Goal: Task Accomplishment & Management: Use online tool/utility

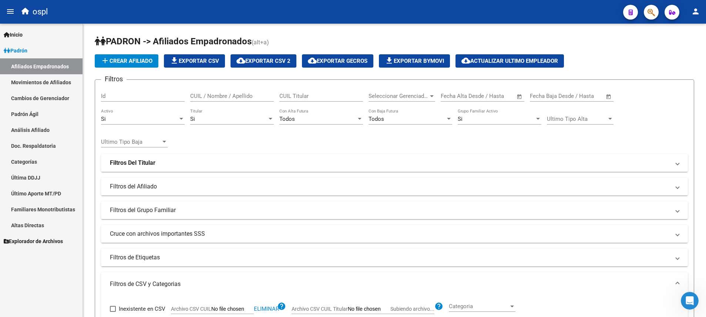
scroll to position [189, 0]
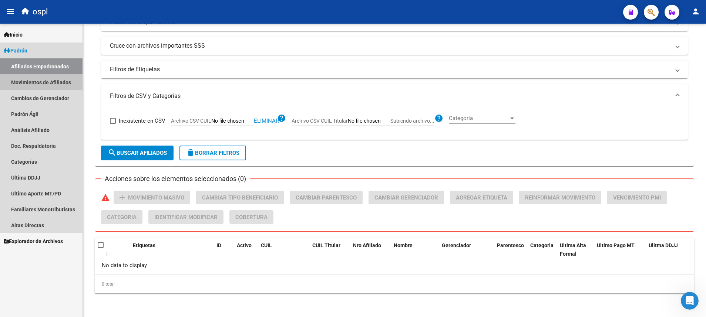
click at [57, 81] on link "Movimientos de Afiliados" at bounding box center [41, 82] width 83 height 16
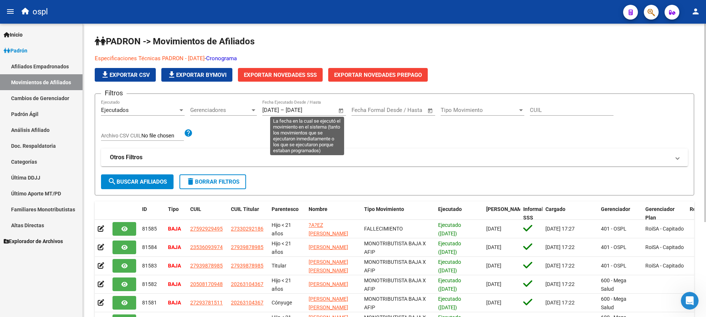
click at [338, 112] on span "Open calendar" at bounding box center [341, 111] width 18 height 18
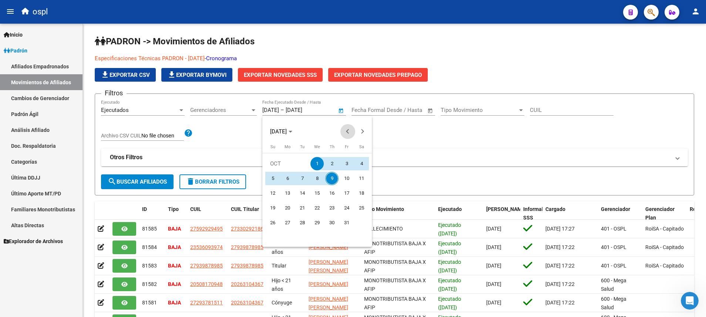
click at [349, 131] on button "Previous month" at bounding box center [347, 131] width 15 height 15
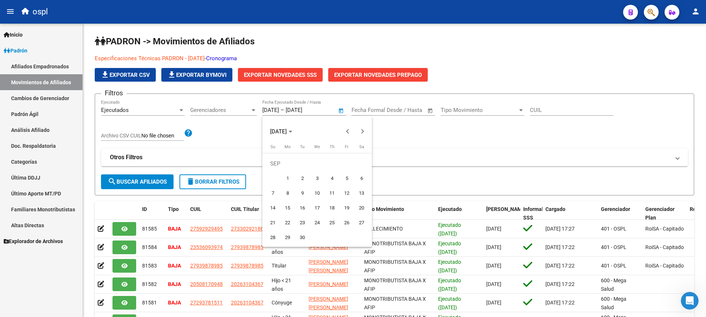
click at [289, 176] on span "1" at bounding box center [287, 178] width 13 height 13
type input "[DATE]"
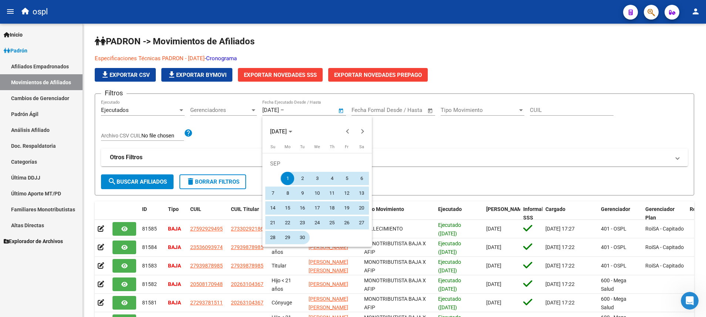
click at [303, 238] on span "30" at bounding box center [302, 237] width 13 height 13
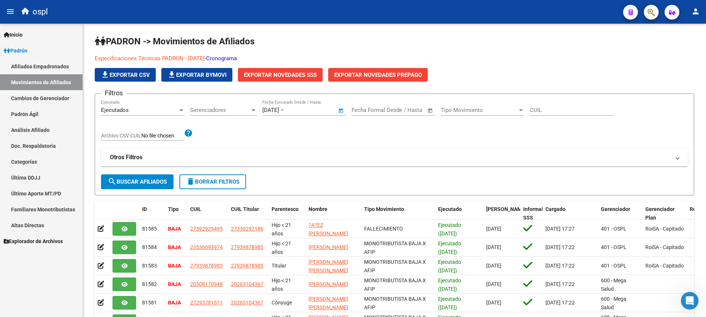
type input "[DATE]"
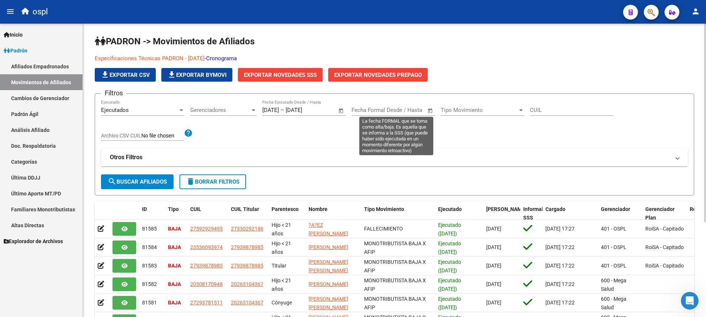
click at [431, 110] on span "Open calendar" at bounding box center [430, 111] width 18 height 18
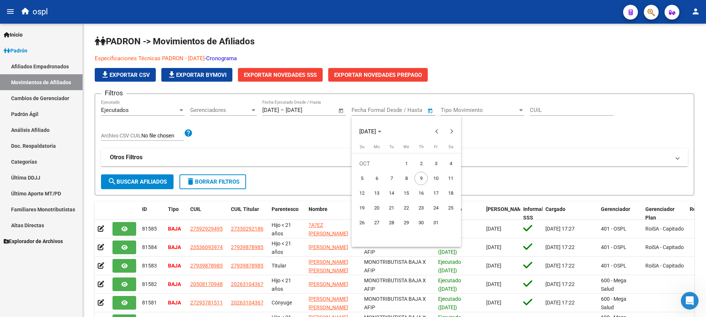
click at [404, 164] on span "1" at bounding box center [406, 163] width 13 height 13
click at [436, 128] on span "Previous month" at bounding box center [437, 131] width 15 height 15
click at [374, 178] on span "1" at bounding box center [376, 178] width 13 height 13
type input "[DATE]"
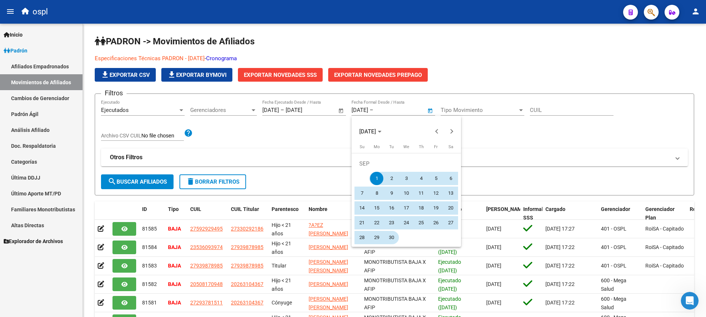
click at [392, 233] on span "30" at bounding box center [391, 237] width 13 height 13
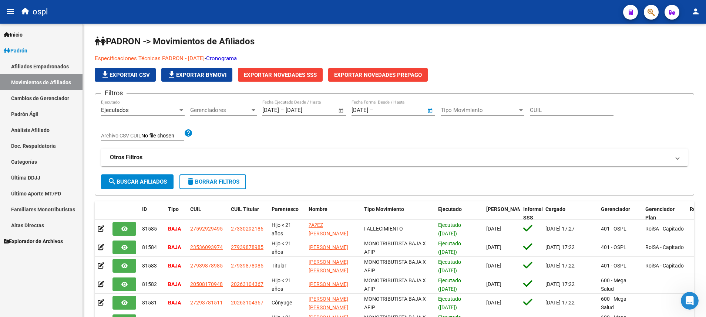
type input "[DATE]"
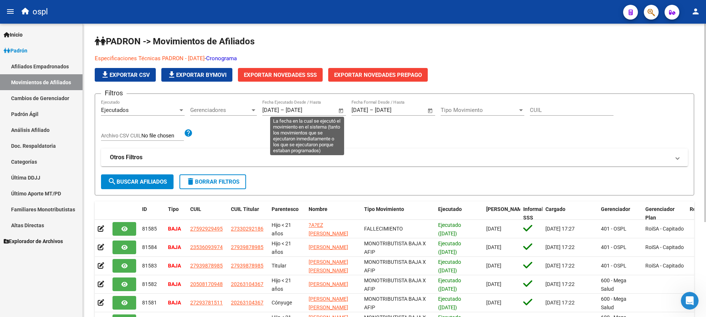
click at [340, 111] on span "Open calendar" at bounding box center [341, 111] width 18 height 18
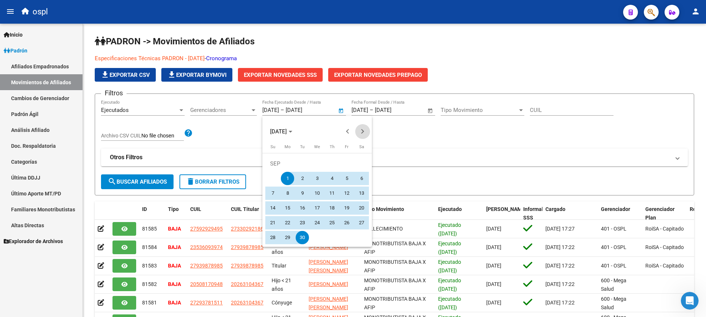
click at [359, 134] on span "Next month" at bounding box center [362, 131] width 15 height 15
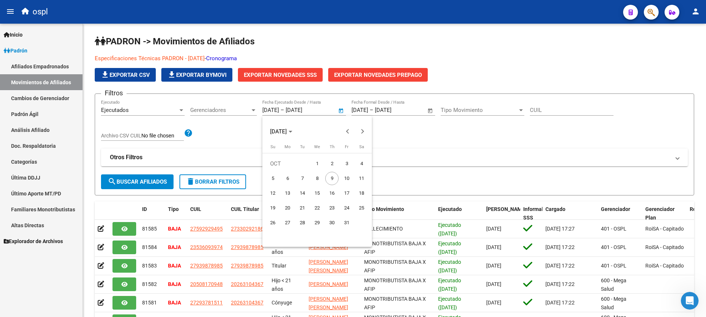
click at [333, 172] on span "9" at bounding box center [331, 178] width 13 height 13
type input "[DATE]"
click at [346, 128] on span "Previous month" at bounding box center [347, 131] width 15 height 15
click at [286, 175] on span "1" at bounding box center [287, 178] width 13 height 13
type input "[DATE]"
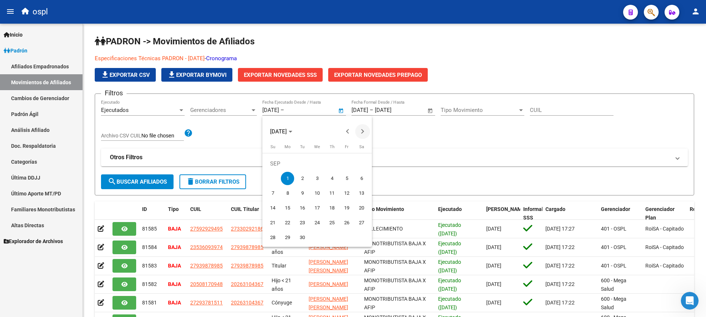
click at [358, 133] on span "Next month" at bounding box center [362, 131] width 15 height 15
click at [332, 178] on span "9" at bounding box center [331, 178] width 13 height 13
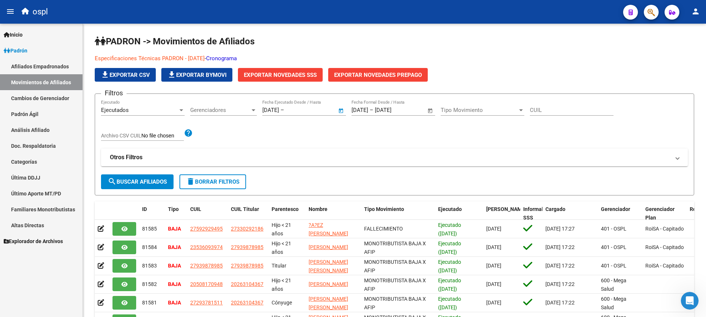
type input "[DATE]"
click at [152, 177] on button "search Buscar Afiliados" at bounding box center [137, 182] width 73 height 15
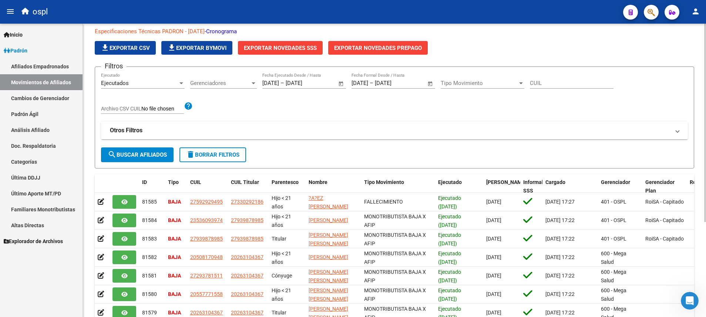
scroll to position [28, 0]
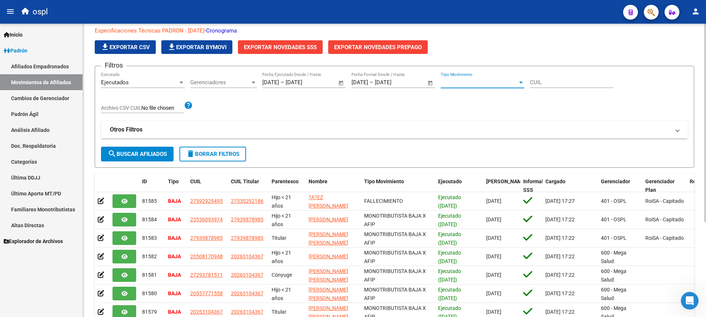
click at [520, 85] on div at bounding box center [521, 83] width 7 height 6
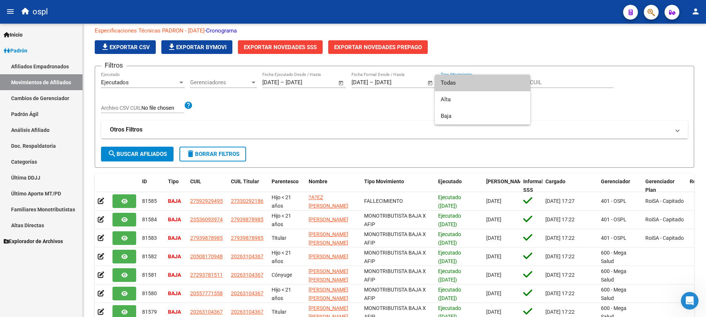
click at [368, 110] on div at bounding box center [353, 158] width 706 height 317
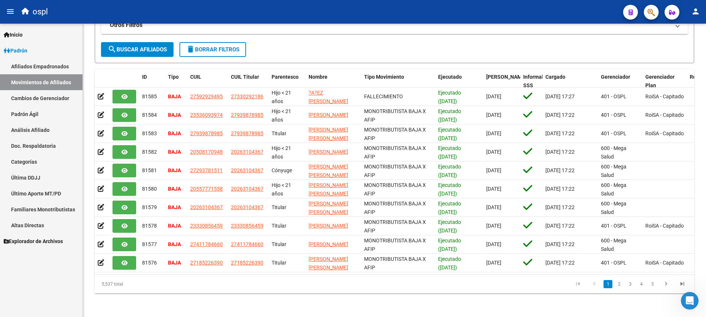
scroll to position [0, 0]
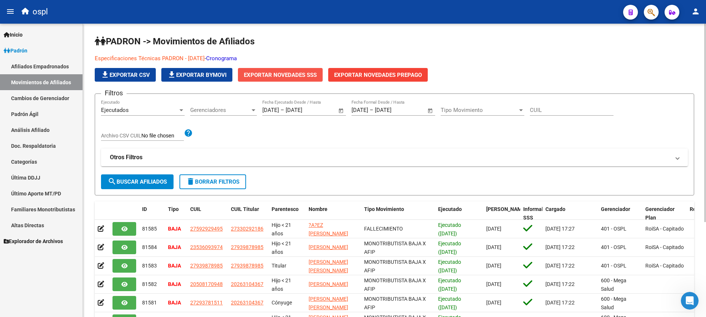
click at [280, 75] on span "Exportar Novedades SSS" at bounding box center [280, 75] width 73 height 7
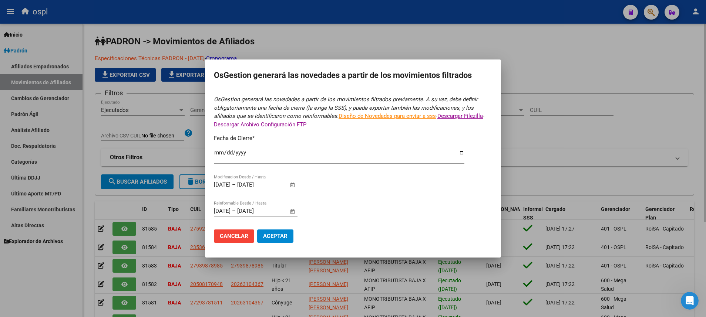
type input "[DATE]"
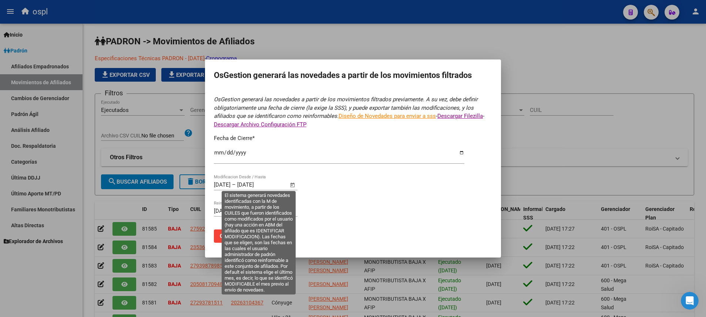
click at [297, 185] on span "Open calendar" at bounding box center [293, 186] width 18 height 18
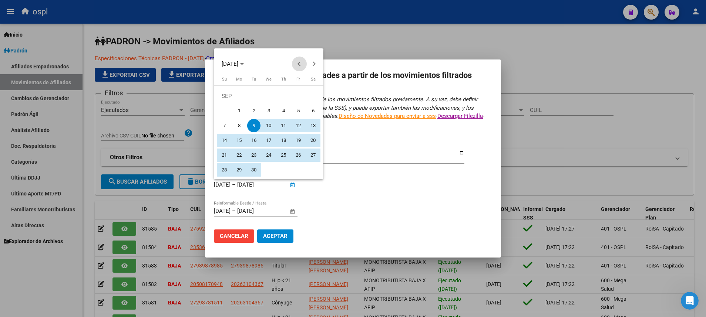
click at [296, 61] on span "Previous month" at bounding box center [299, 64] width 15 height 15
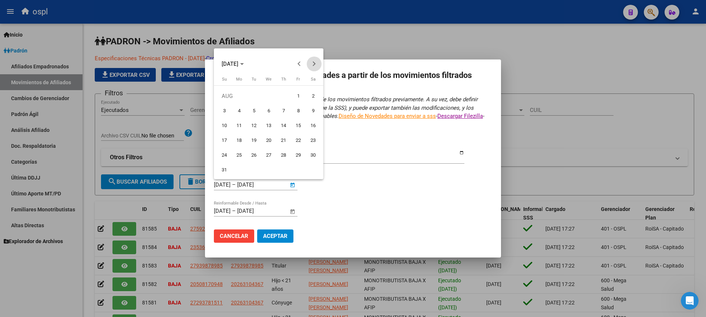
click at [316, 70] on span "Next month" at bounding box center [314, 64] width 15 height 15
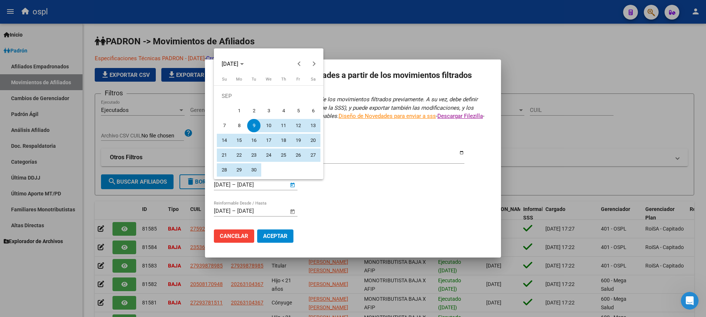
click at [241, 108] on span "1" at bounding box center [238, 110] width 13 height 13
type input "[DATE]"
click at [256, 171] on span "30" at bounding box center [253, 170] width 13 height 13
type input "[DATE]"
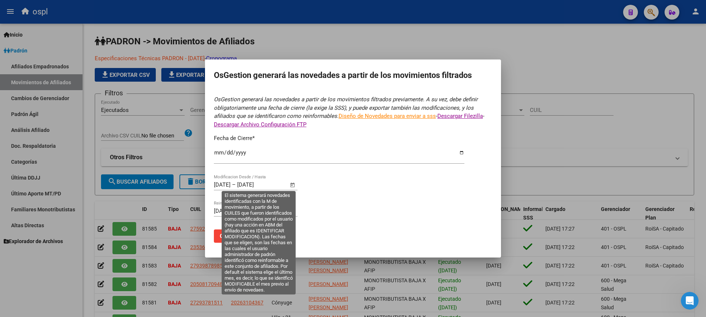
click at [290, 184] on span "Open calendar" at bounding box center [293, 186] width 18 height 18
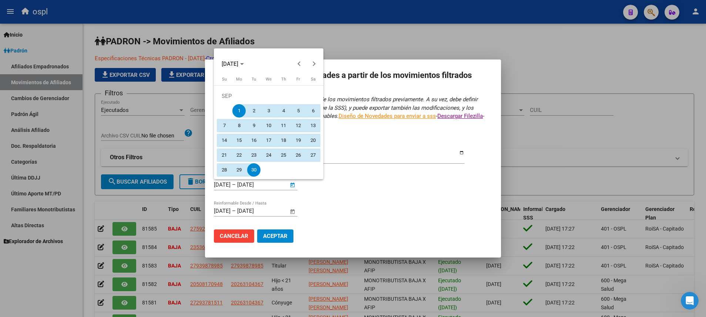
click at [236, 109] on span "1" at bounding box center [238, 110] width 13 height 13
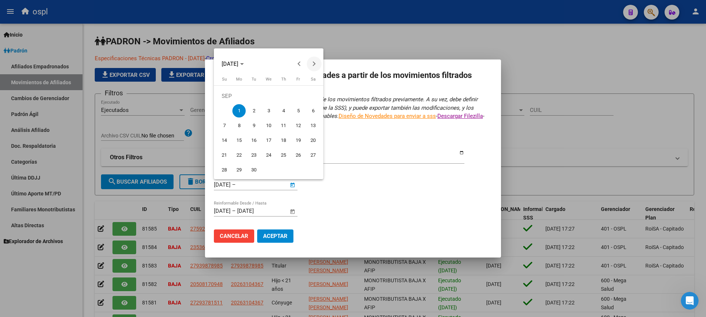
click at [313, 67] on span "Next month" at bounding box center [314, 64] width 15 height 15
click at [285, 115] on span "9" at bounding box center [283, 110] width 13 height 13
type input "[DATE]"
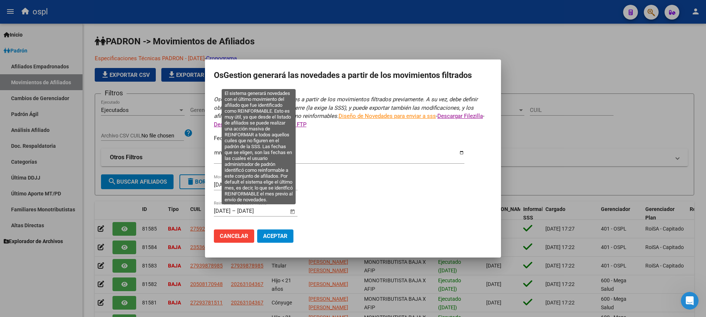
click at [291, 211] on span "Open calendar" at bounding box center [293, 212] width 18 height 18
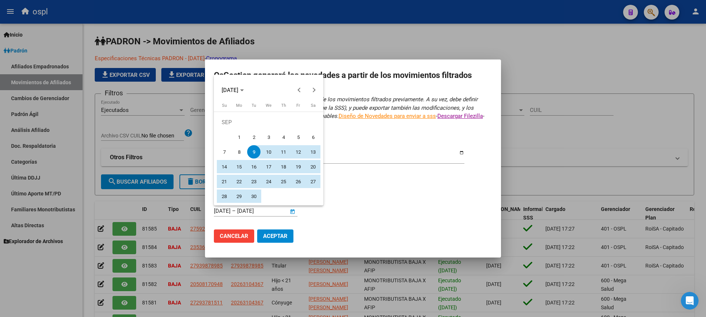
click at [239, 138] on span "1" at bounding box center [238, 137] width 13 height 13
type input "[DATE]"
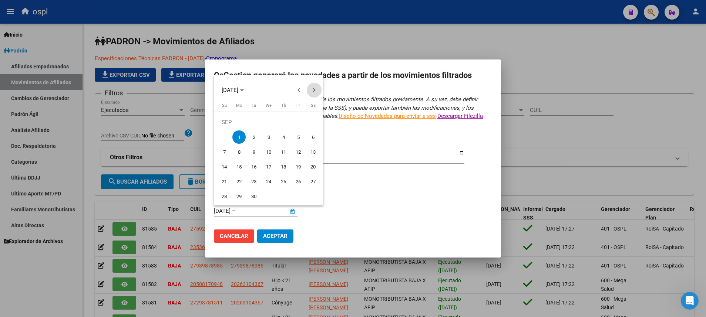
click at [315, 91] on span "Next month" at bounding box center [314, 90] width 15 height 15
click at [289, 135] on span "9" at bounding box center [283, 137] width 13 height 13
type input "[DATE]"
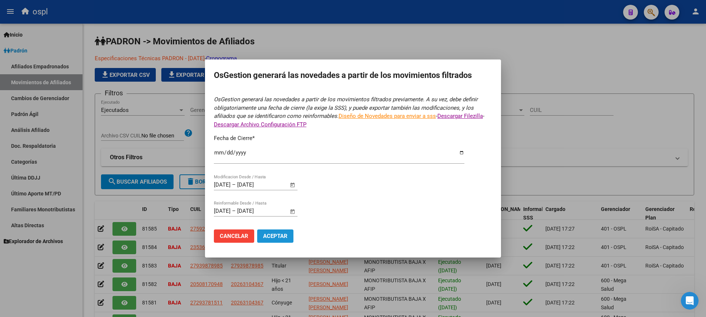
click at [281, 231] on button "Aceptar" at bounding box center [275, 236] width 36 height 13
